Goal: Task Accomplishment & Management: Manage account settings

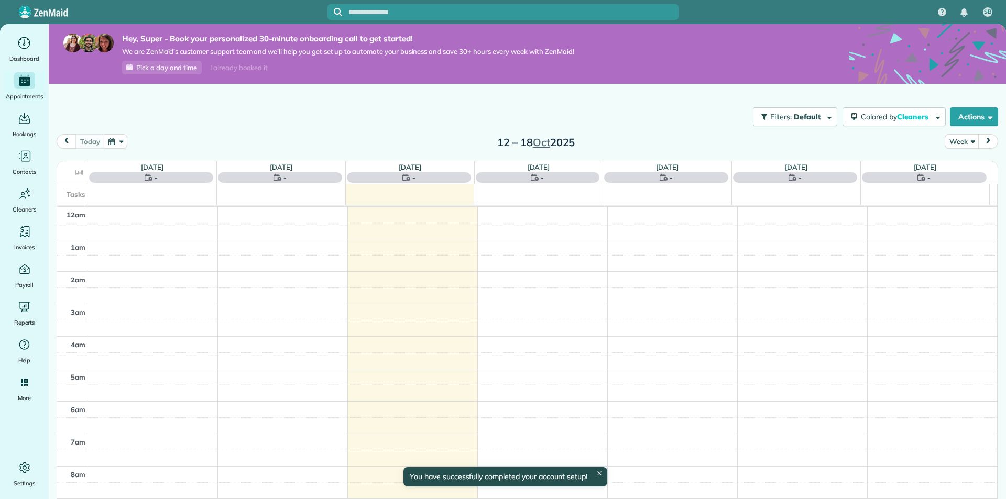
scroll to position [228, 0]
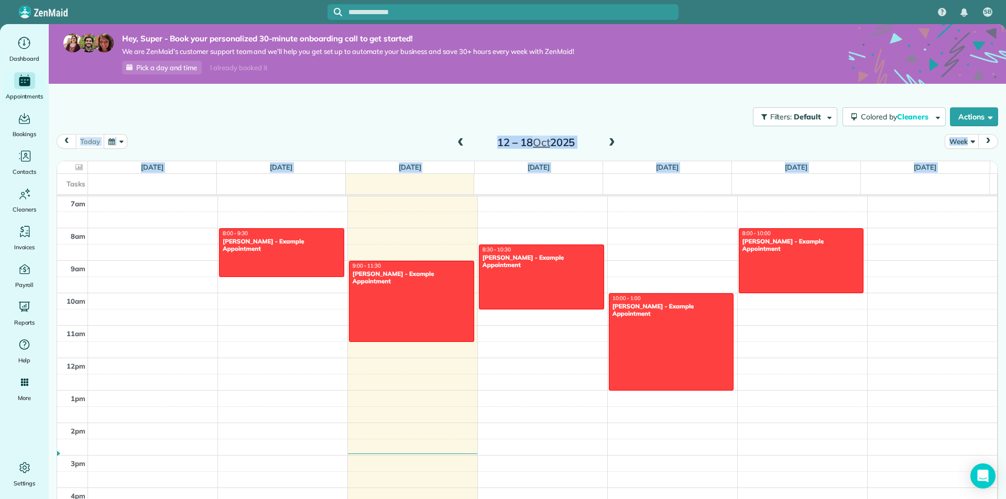
drag, startPoint x: 914, startPoint y: 42, endPoint x: 985, endPoint y: 24, distance: 73.4
click at [867, 49] on icon at bounding box center [926, 102] width 157 height 157
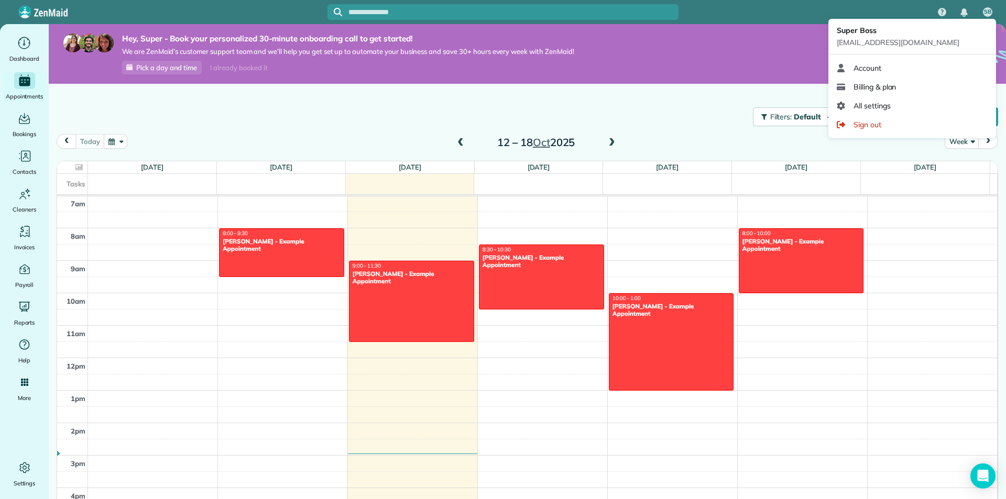
click at [995, 18] on div "SB" at bounding box center [987, 12] width 24 height 24
click at [874, 80] on link "Billing & plan" at bounding box center [911, 87] width 159 height 19
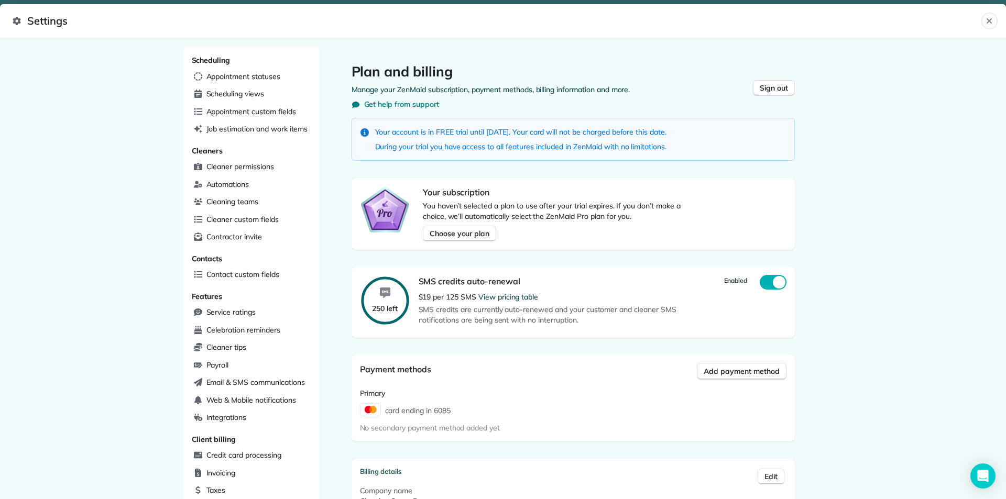
click at [450, 242] on div "Your subscription You haven’t selected a plan to use after your trial expires. …" at bounding box center [572, 214] width 443 height 72
click at [452, 240] on button "Choose your plan" at bounding box center [459, 234] width 73 height 16
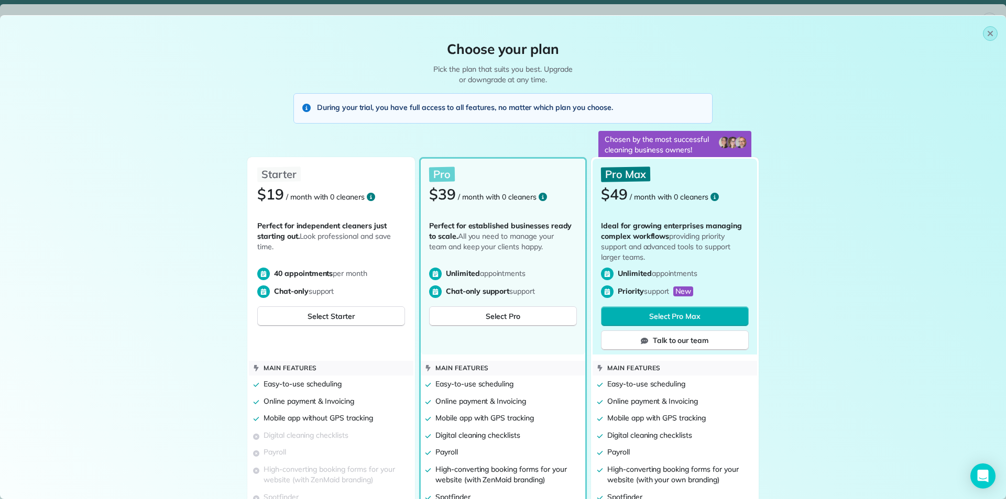
click at [982, 31] on button "button" at bounding box center [989, 33] width 15 height 15
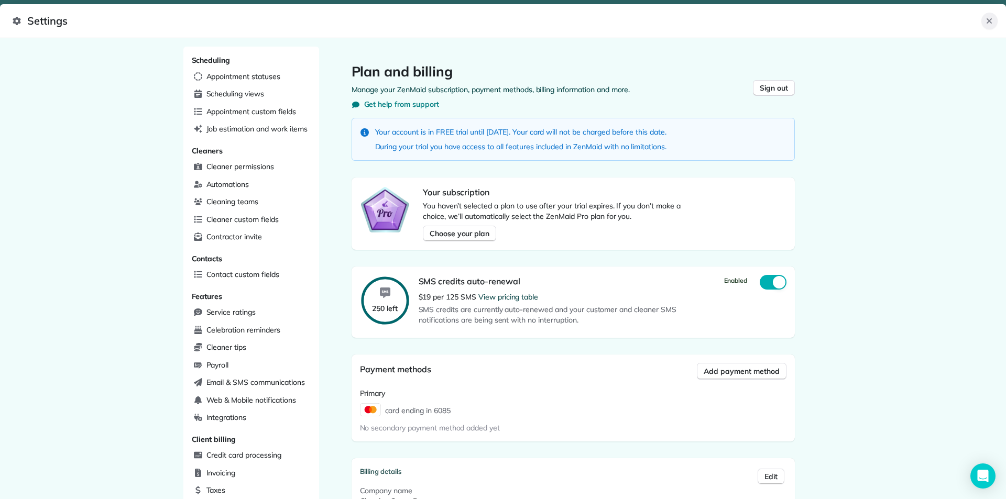
click at [992, 20] on icon "Close" at bounding box center [989, 21] width 8 height 8
